Goal: Information Seeking & Learning: Learn about a topic

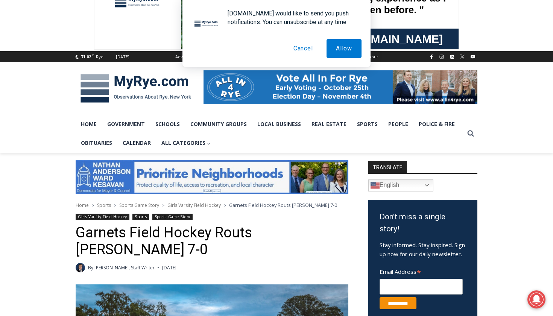
scroll to position [117, 0]
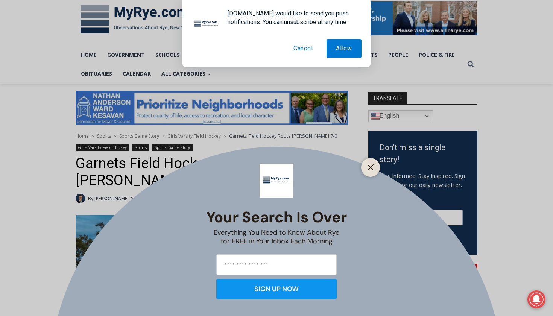
click at [306, 42] on button "Cancel" at bounding box center [303, 48] width 38 height 19
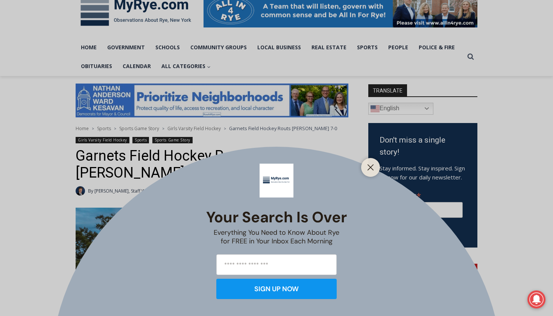
scroll to position [127, 0]
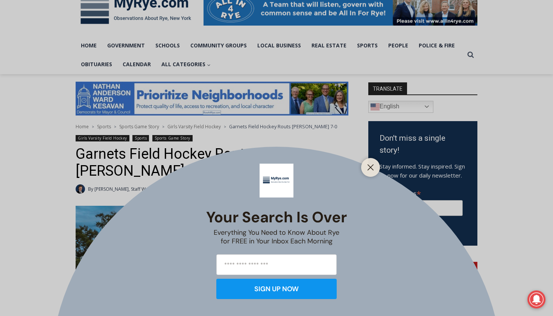
click at [175, 127] on div "Your Search is Over Everything You Need to Know About Rye for FREE in Your Inbo…" at bounding box center [276, 158] width 553 height 316
click at [365, 161] on div at bounding box center [370, 167] width 19 height 19
click at [377, 161] on div at bounding box center [370, 167] width 19 height 19
click at [373, 167] on icon "Close" at bounding box center [370, 167] width 7 height 7
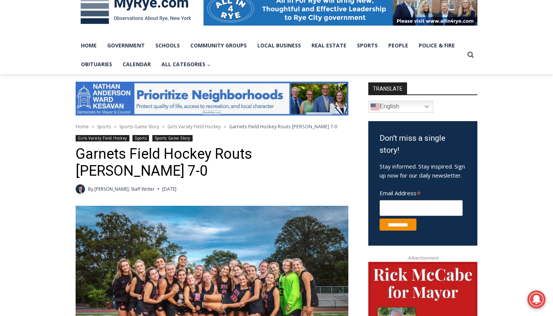
click at [190, 126] on span "Girls Varsity Field Hockey" at bounding box center [193, 126] width 53 height 6
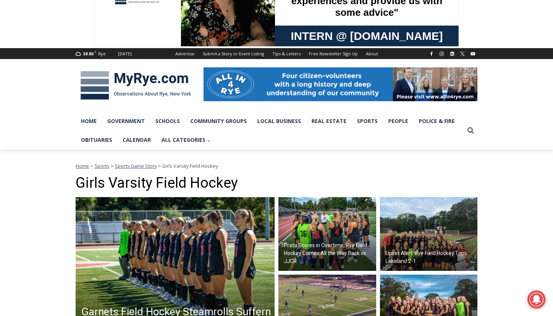
scroll to position [52, 0]
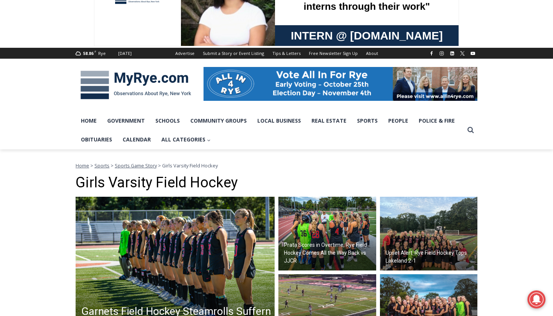
click at [143, 164] on span "Sports Game Story" at bounding box center [136, 165] width 42 height 7
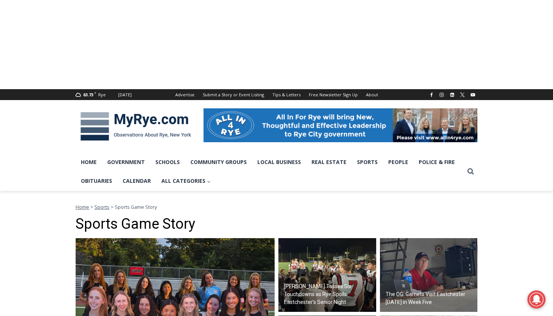
scroll to position [105, 0]
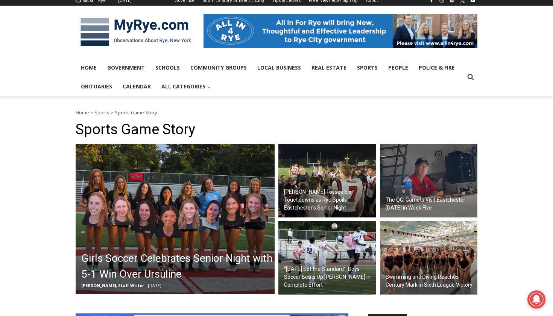
click at [141, 224] on img at bounding box center [175, 219] width 199 height 150
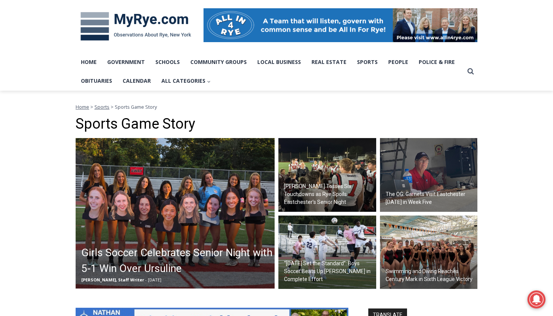
scroll to position [110, 0]
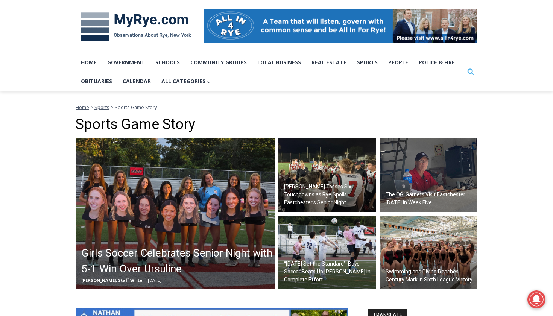
click at [466, 68] on button "Search" at bounding box center [471, 72] width 14 height 14
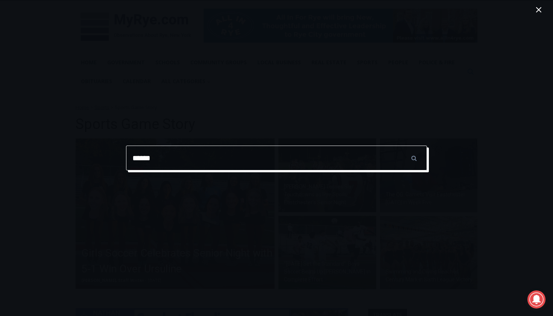
type input "******"
click at [414, 158] on input "******" at bounding box center [414, 158] width 26 height 25
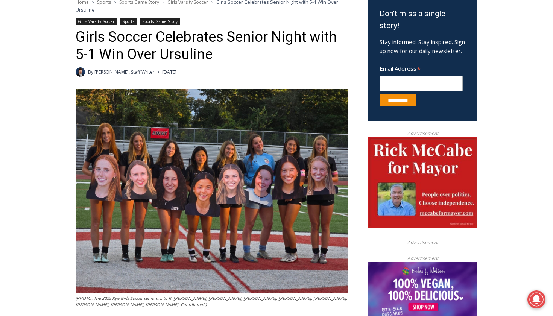
scroll to position [203, 0]
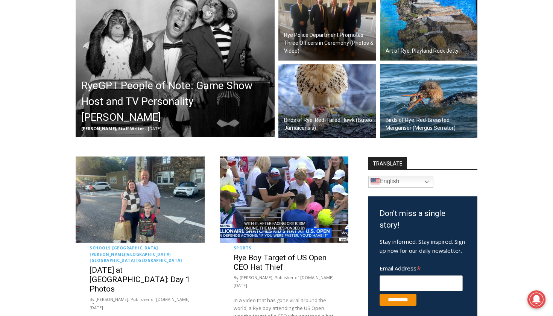
scroll to position [244, 0]
